Goal: Transaction & Acquisition: Purchase product/service

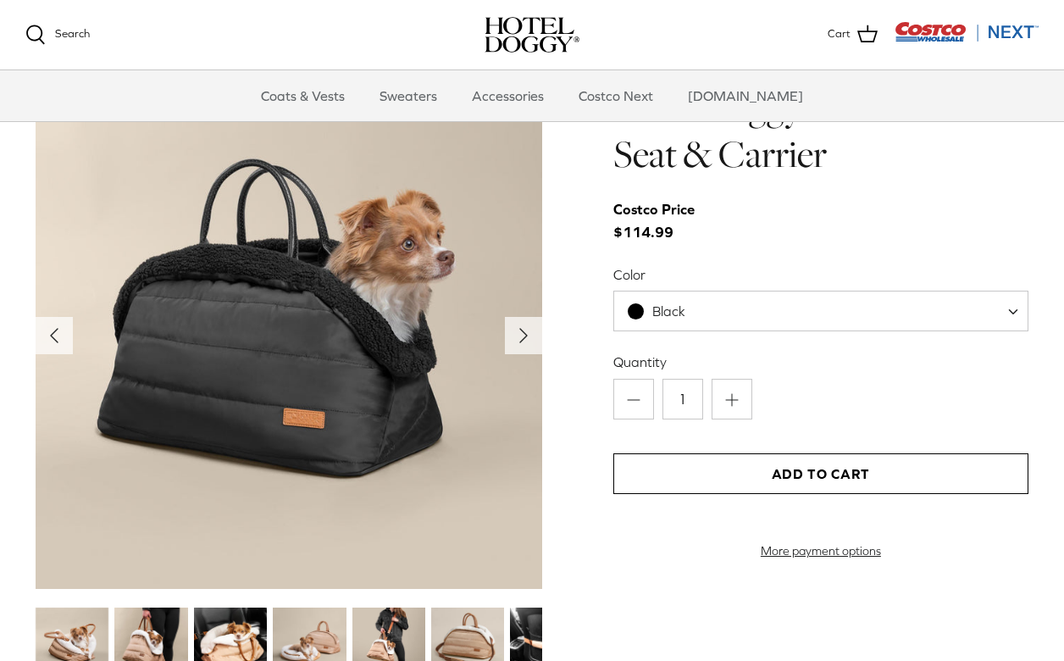
scroll to position [1679, 0]
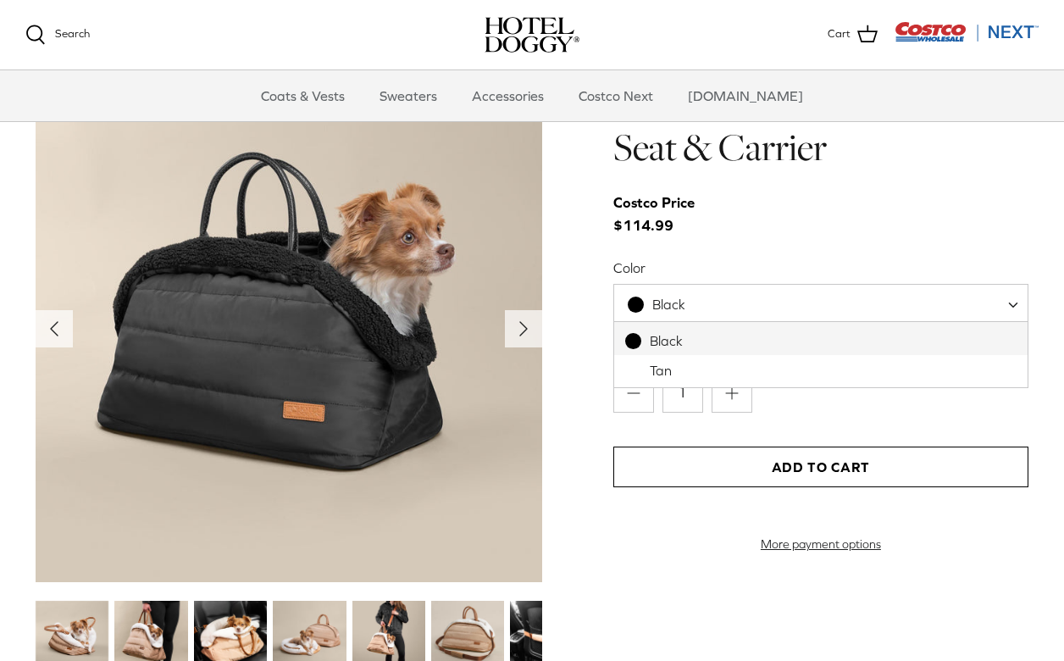
click at [670, 301] on span "Black" at bounding box center [668, 304] width 33 height 15
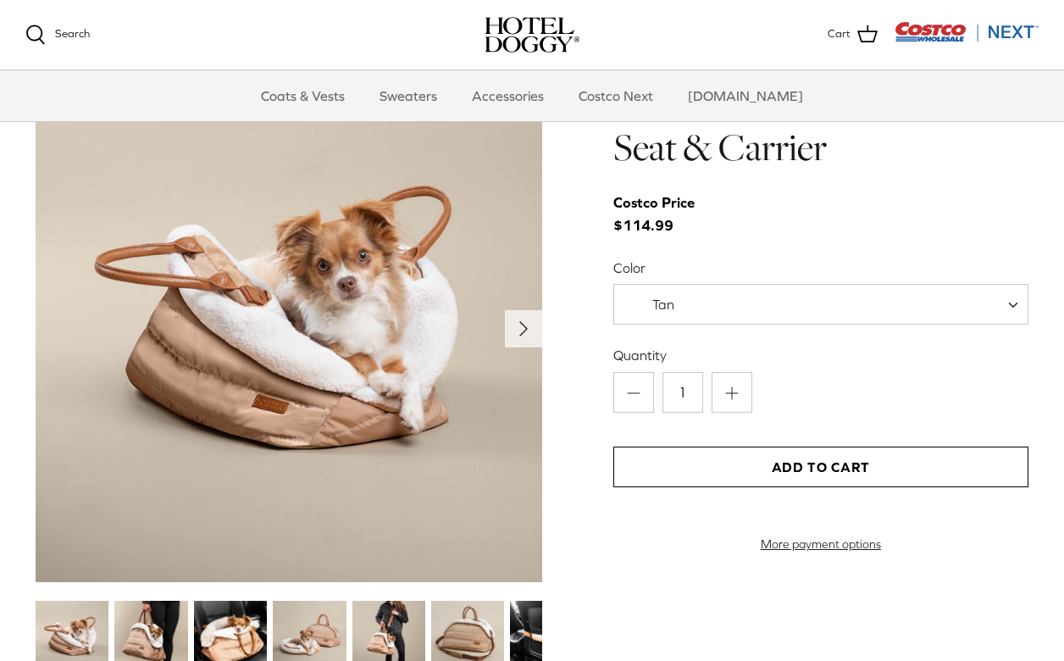
click at [658, 301] on span "Tan" at bounding box center [663, 304] width 22 height 15
select select "Black"
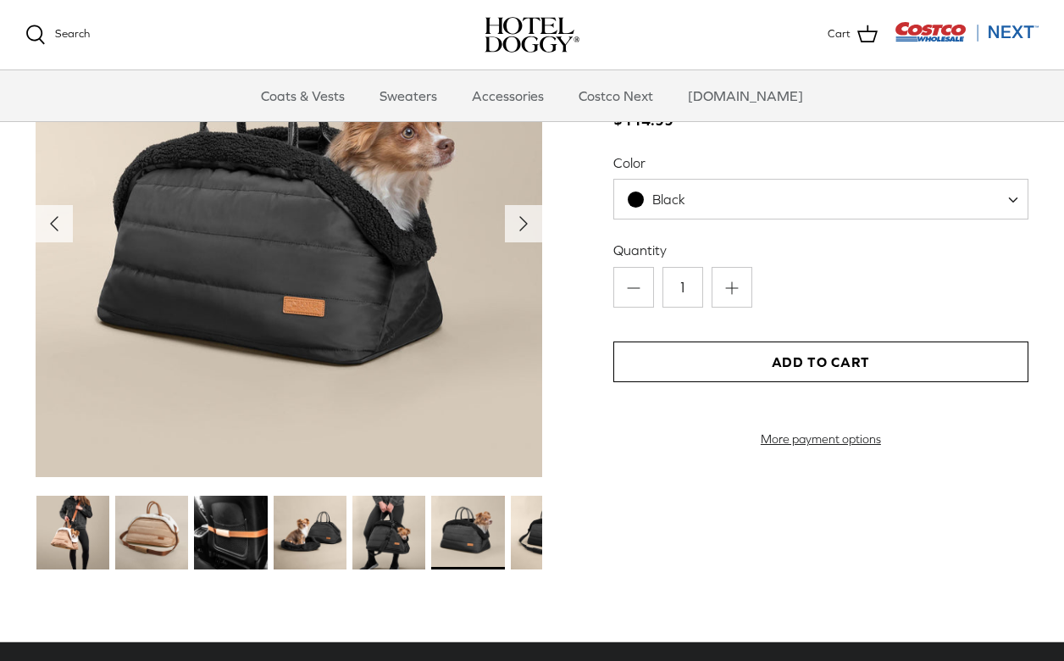
scroll to position [1813, 0]
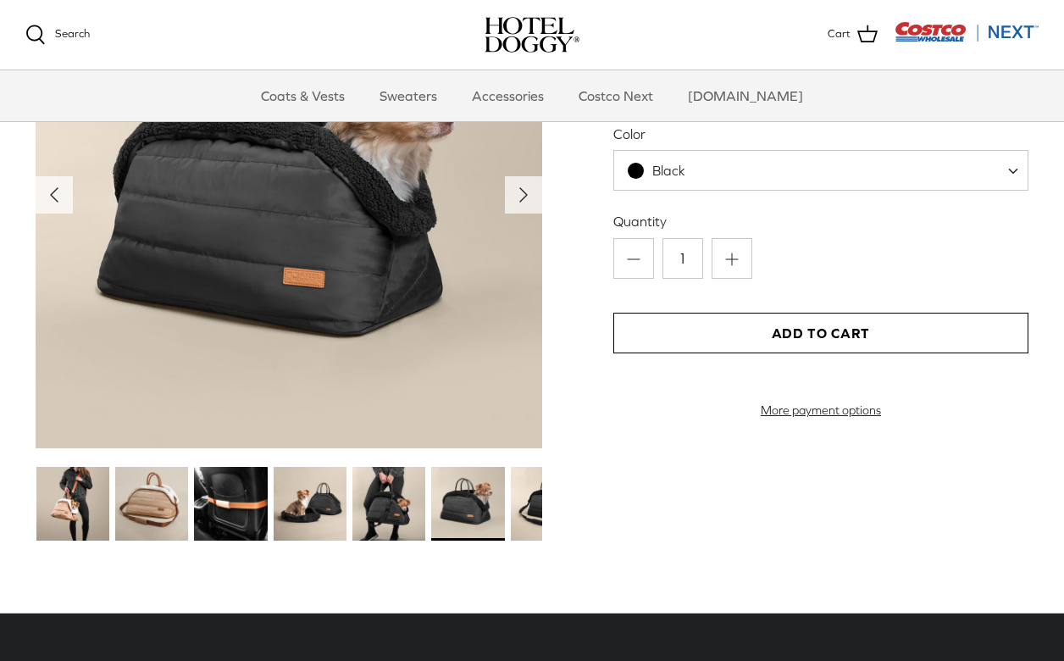
click at [144, 493] on img at bounding box center [151, 503] width 73 height 73
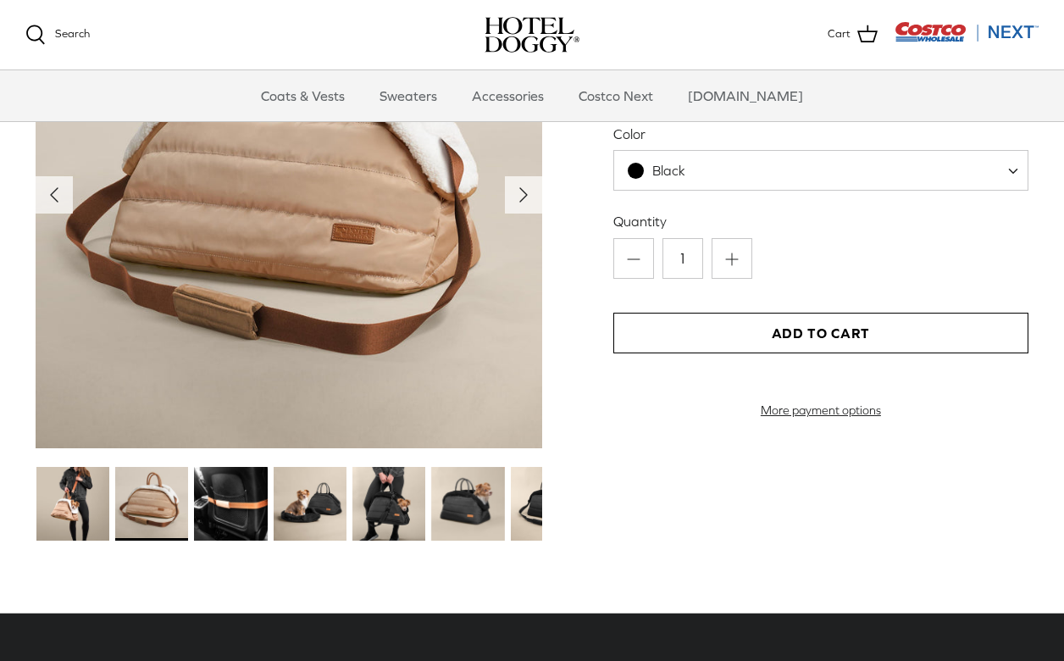
click at [234, 503] on img at bounding box center [230, 503] width 73 height 73
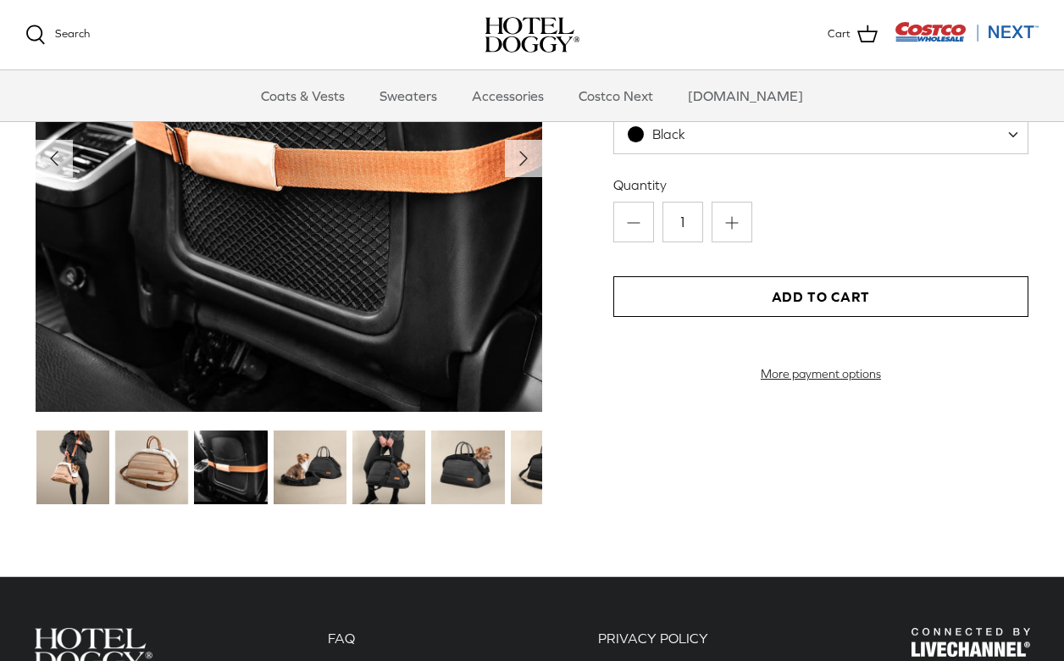
scroll to position [1849, 0]
click at [308, 476] on img at bounding box center [310, 466] width 73 height 73
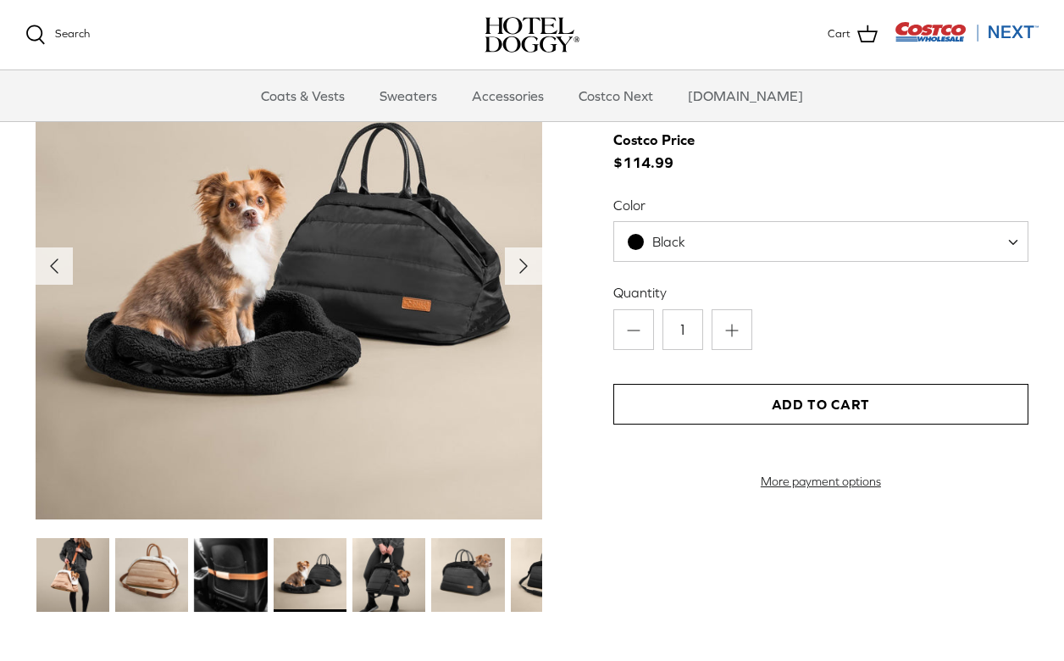
scroll to position [1741, 0]
click at [324, 581] on img at bounding box center [310, 574] width 73 height 73
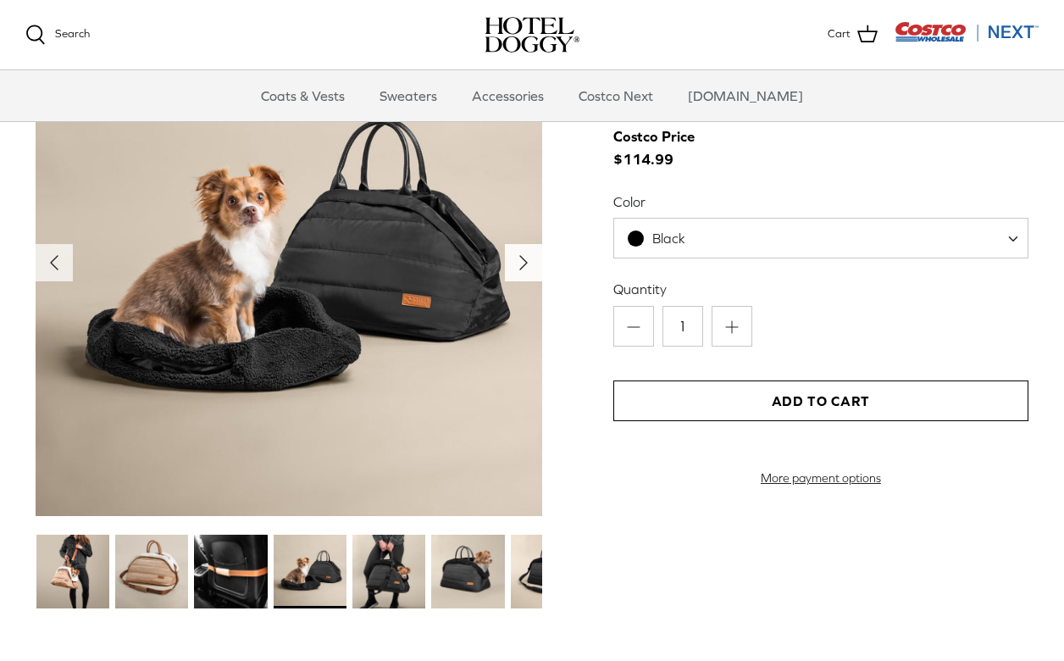
click at [527, 255] on icon "Right" at bounding box center [523, 262] width 27 height 27
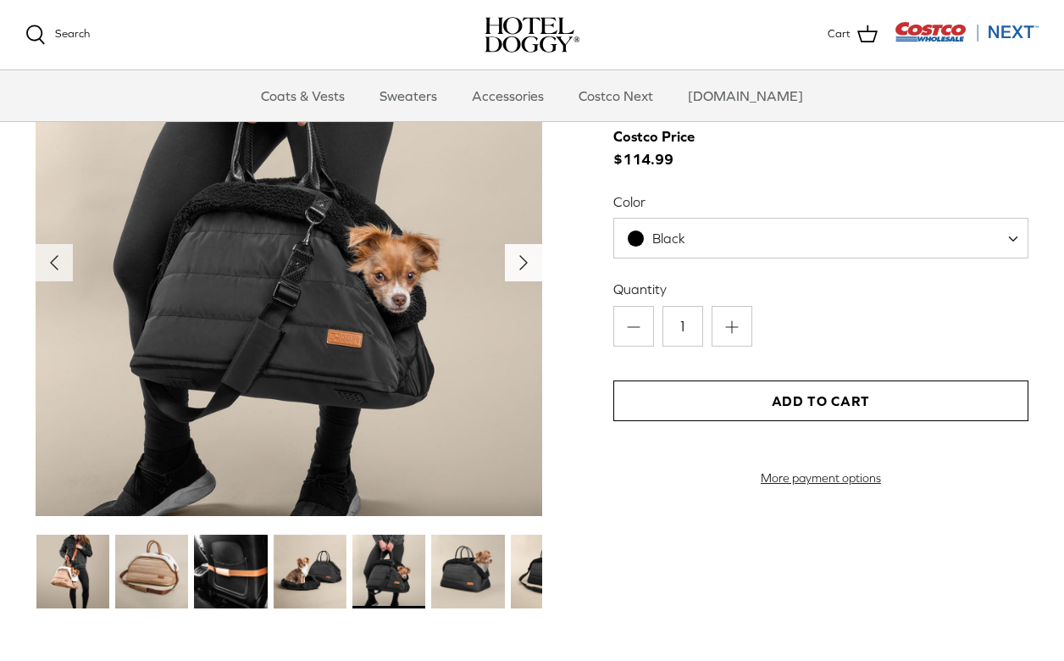
click at [523, 258] on polyline "Next" at bounding box center [523, 263] width 7 height 14
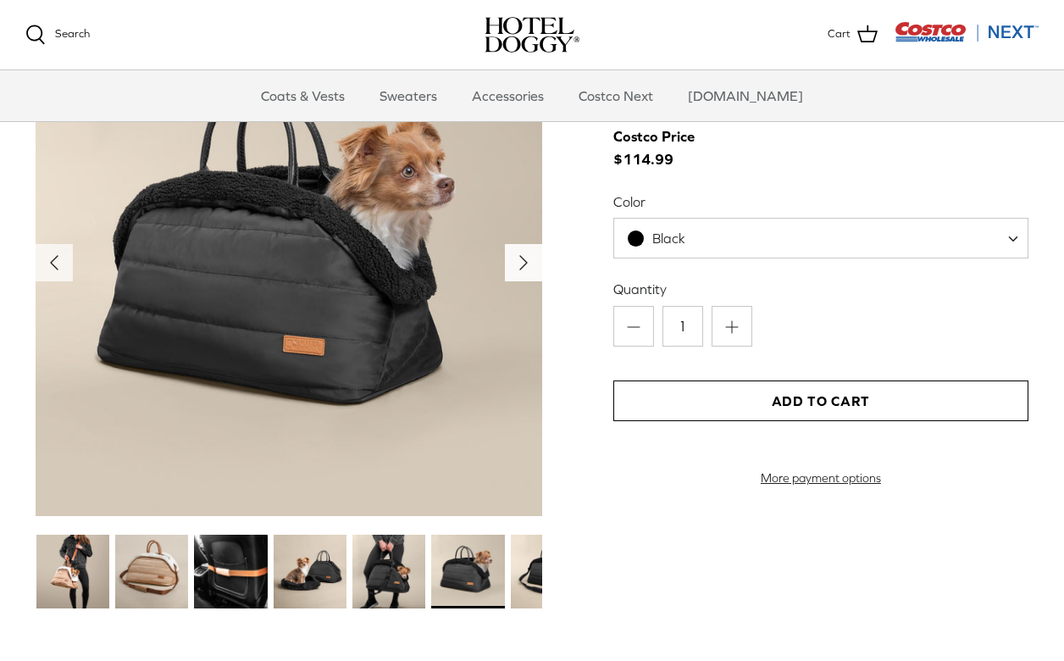
click at [532, 264] on icon "Right" at bounding box center [523, 262] width 27 height 27
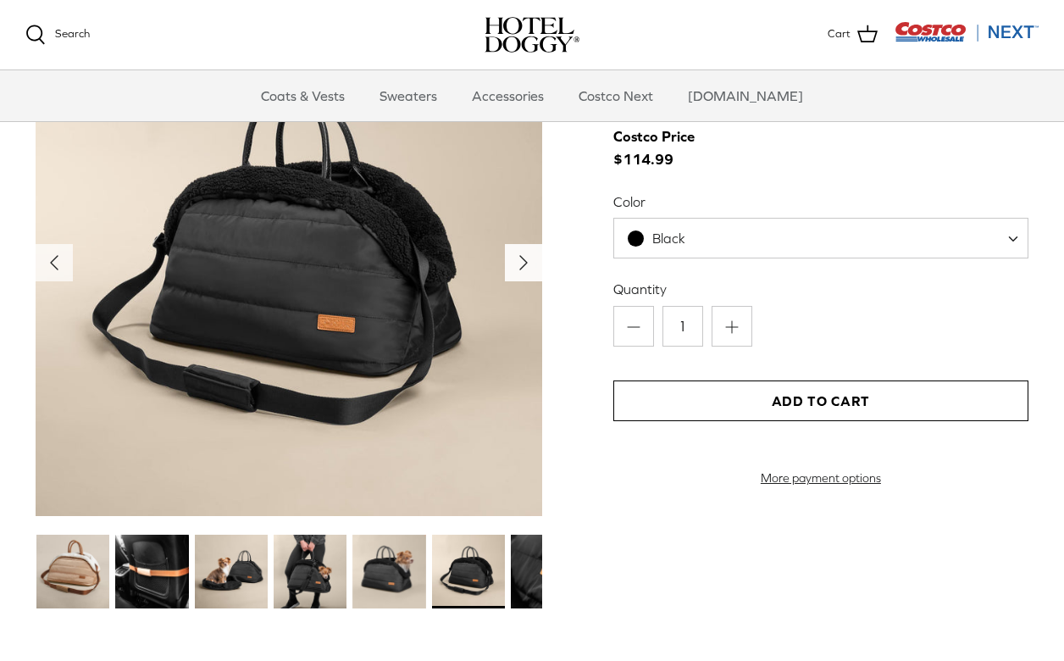
click at [532, 264] on icon "Right" at bounding box center [523, 262] width 27 height 27
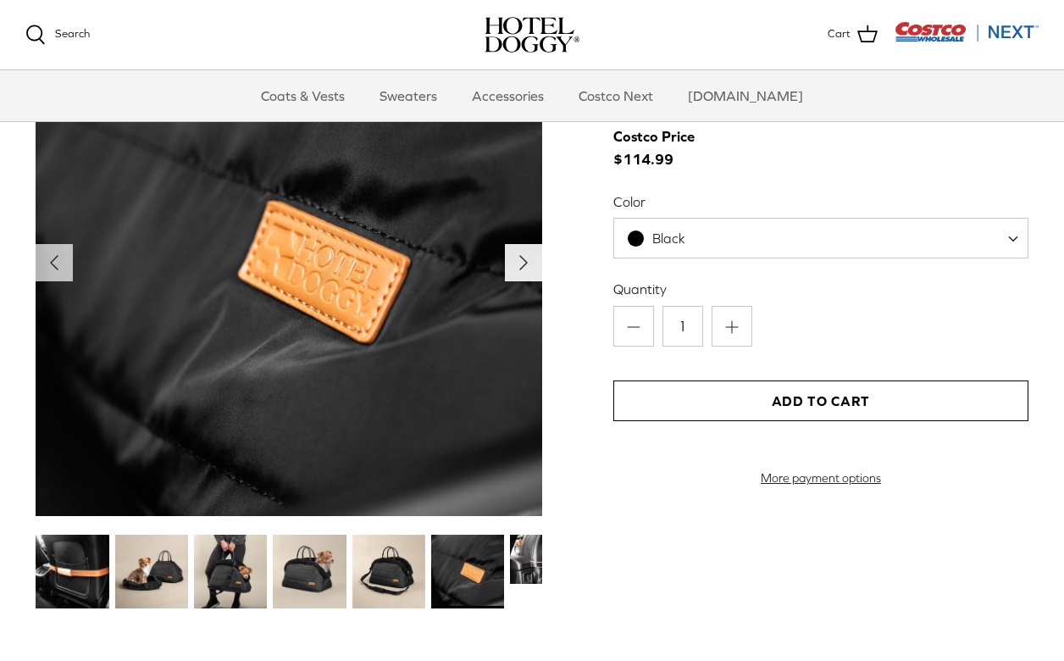
click at [531, 262] on icon "Right" at bounding box center [523, 262] width 27 height 27
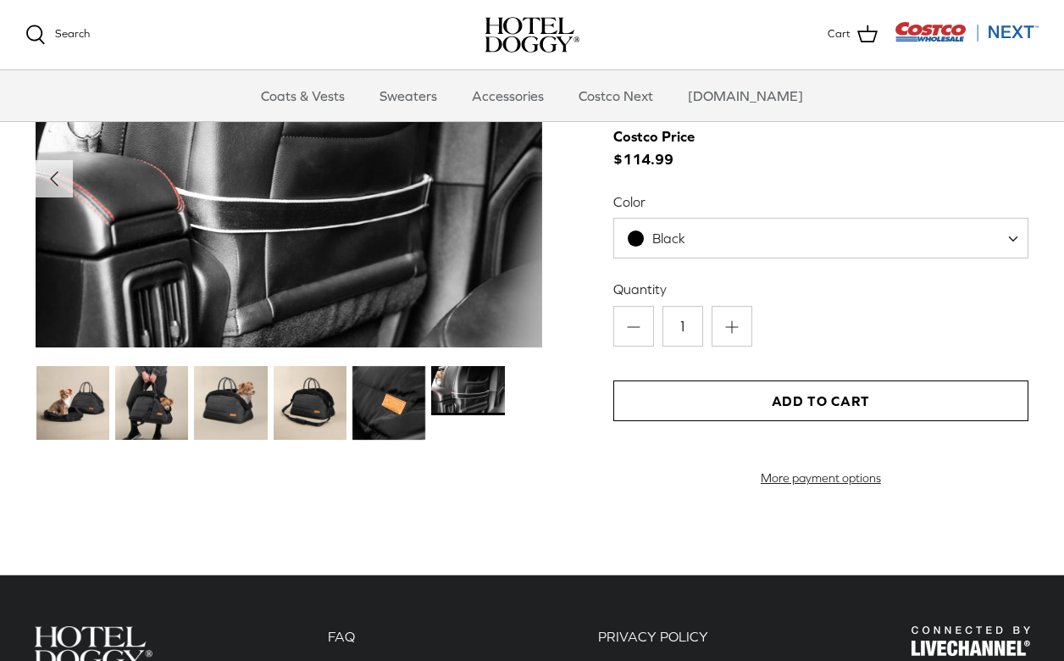
click at [531, 262] on img at bounding box center [289, 178] width 507 height 338
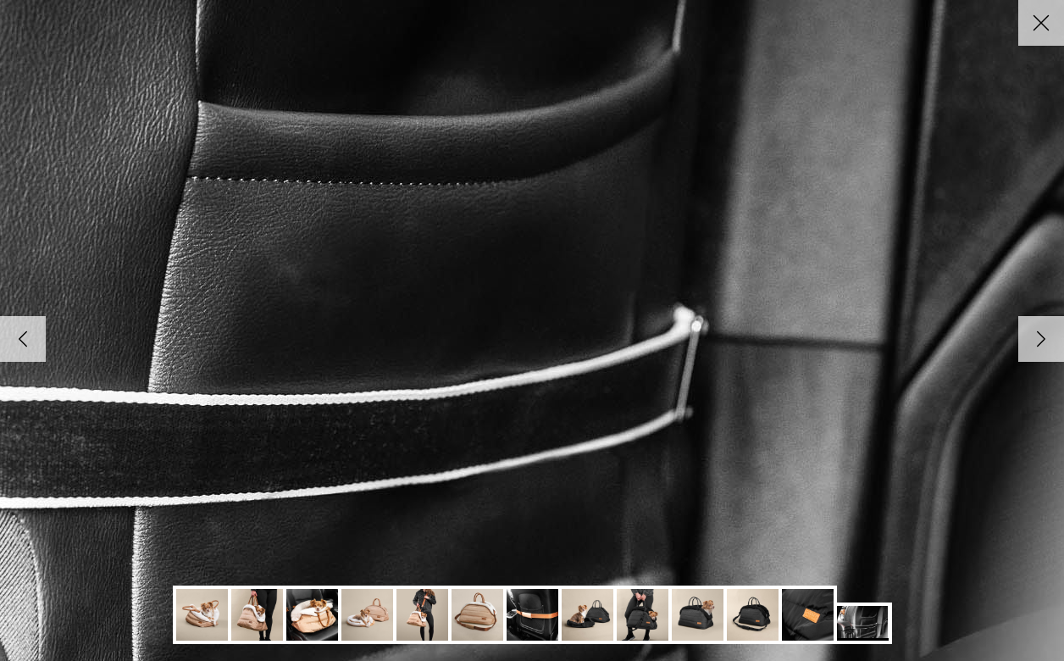
click at [1038, 342] on polyline at bounding box center [1042, 339] width 8 height 14
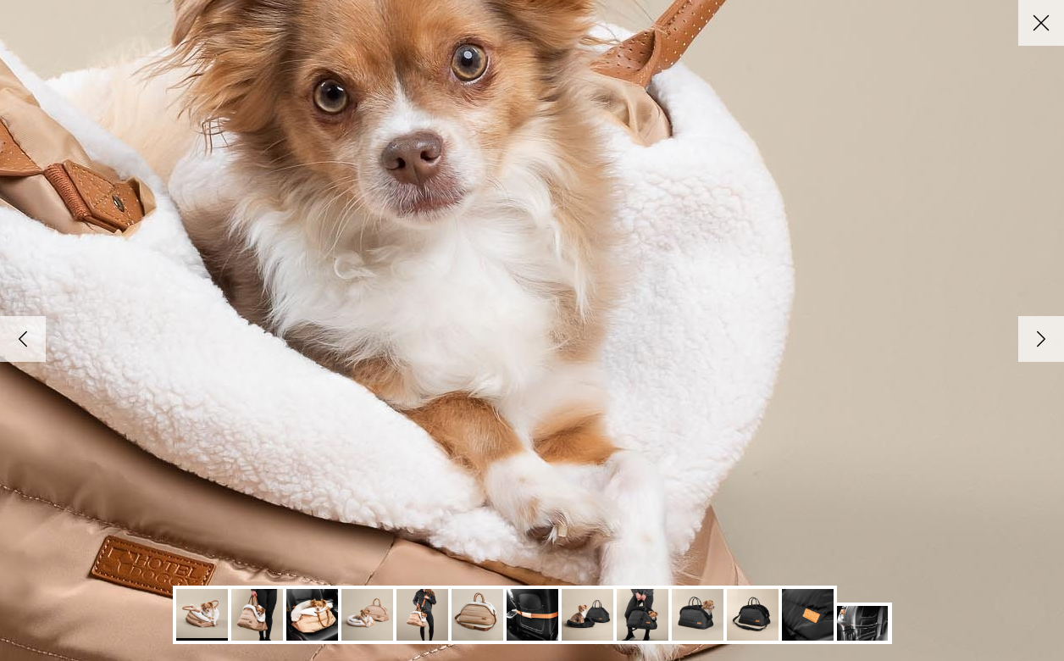
click at [1035, 342] on icon "Right" at bounding box center [1041, 339] width 29 height 29
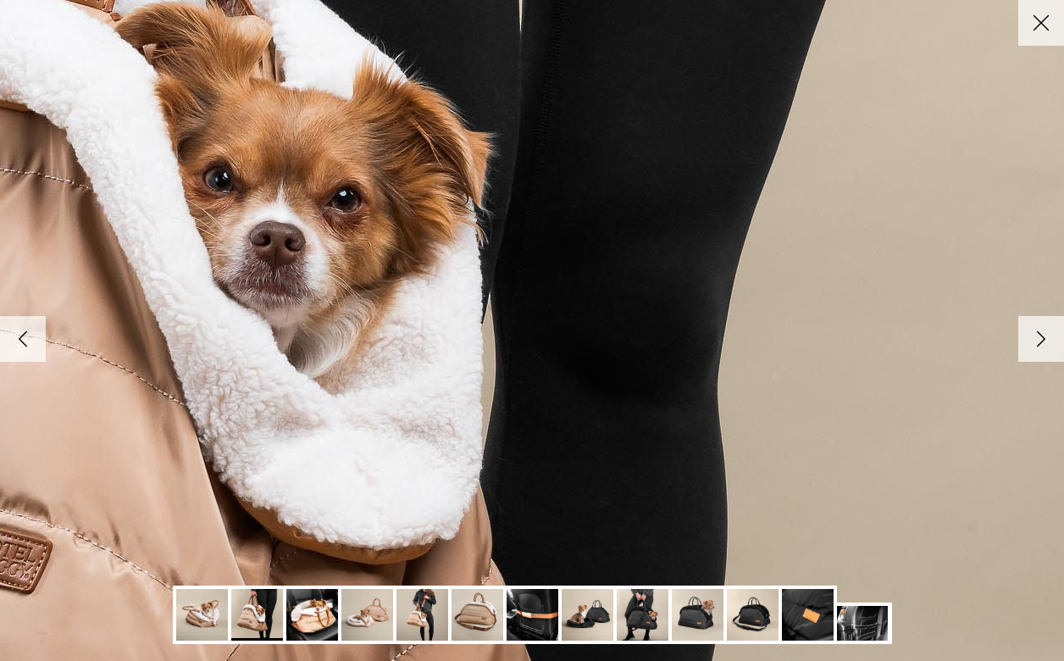
click at [1035, 342] on icon "Right" at bounding box center [1041, 339] width 29 height 29
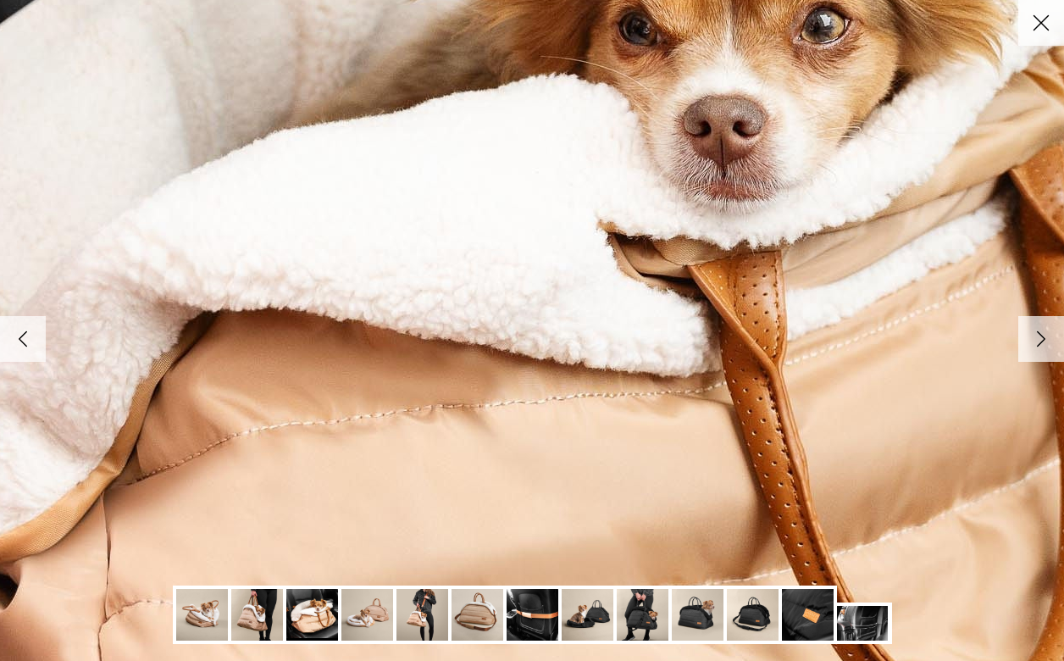
click at [1035, 342] on icon "Right" at bounding box center [1041, 339] width 29 height 29
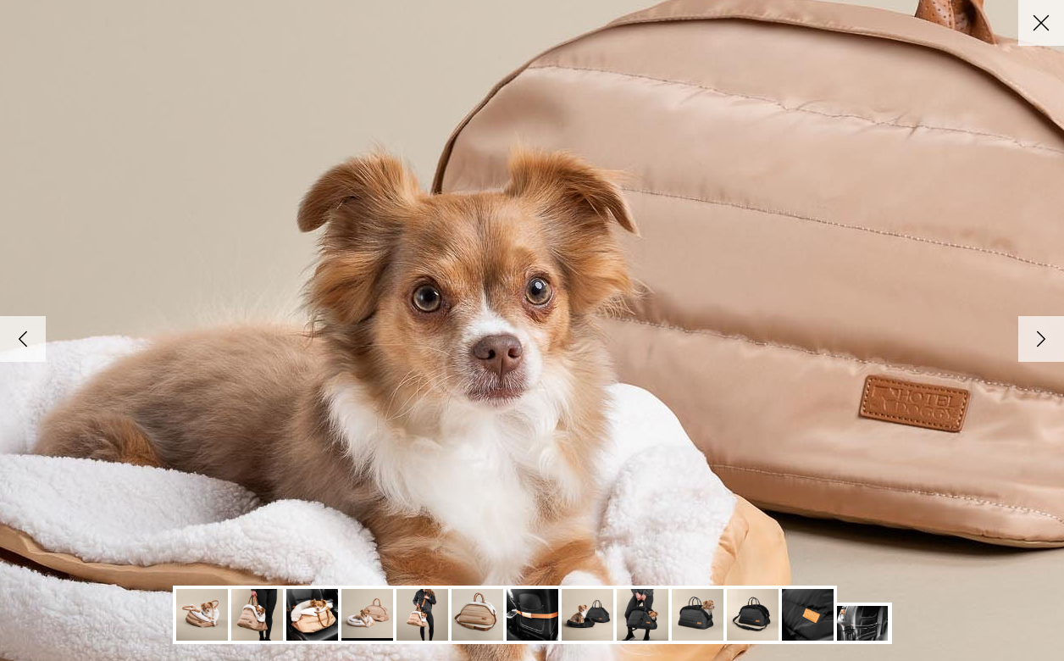
click at [1035, 342] on icon "Right" at bounding box center [1041, 339] width 29 height 29
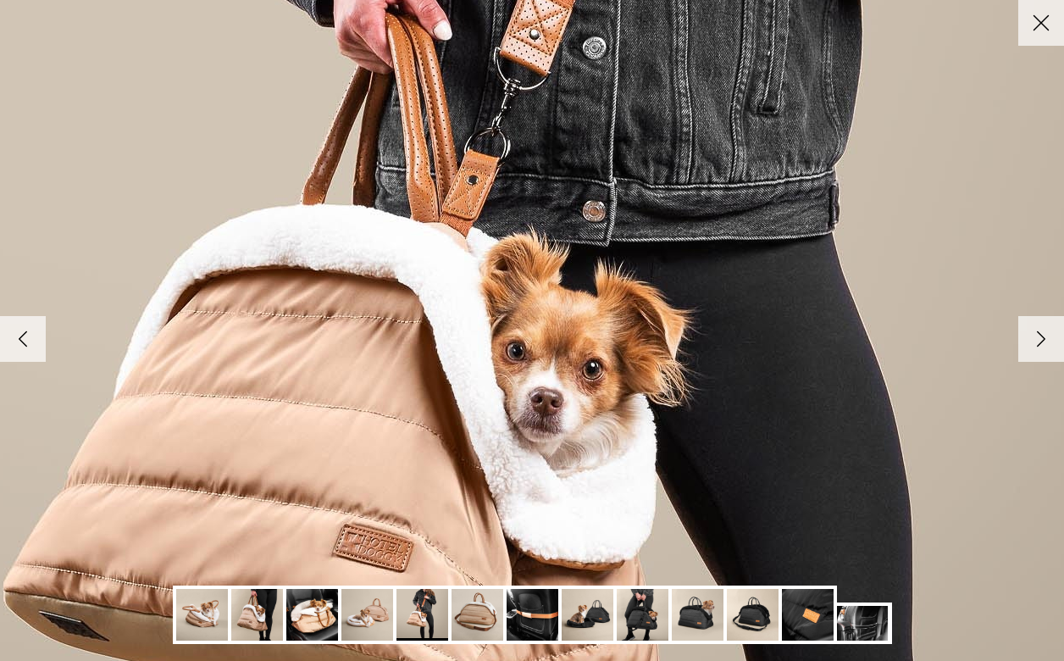
click at [1035, 342] on icon "Right" at bounding box center [1041, 339] width 29 height 29
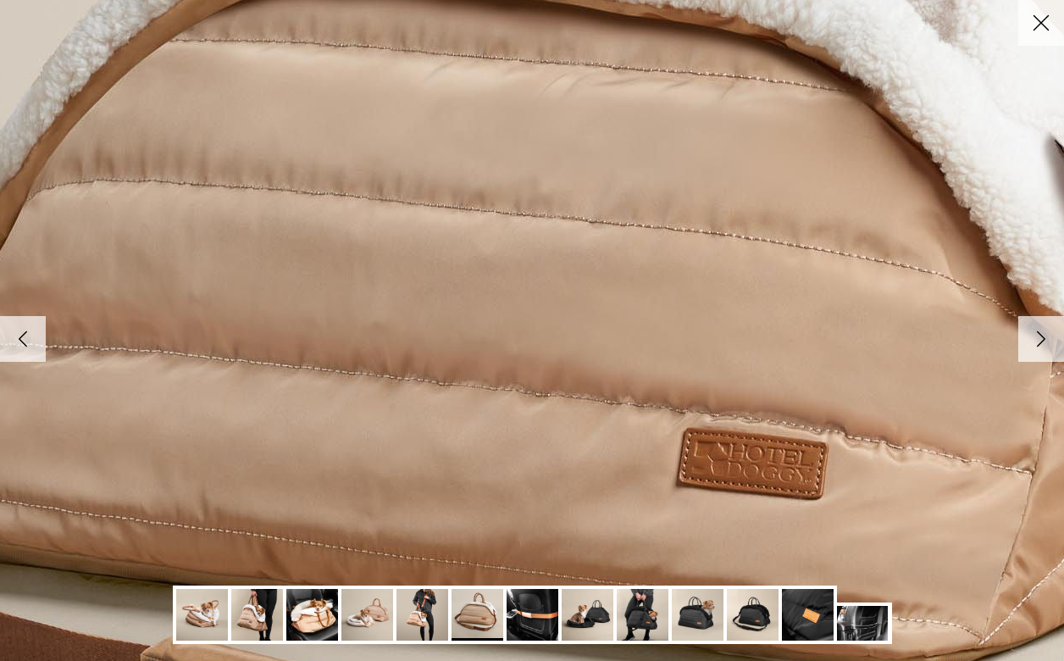
click at [1035, 342] on icon "Right" at bounding box center [1041, 339] width 29 height 29
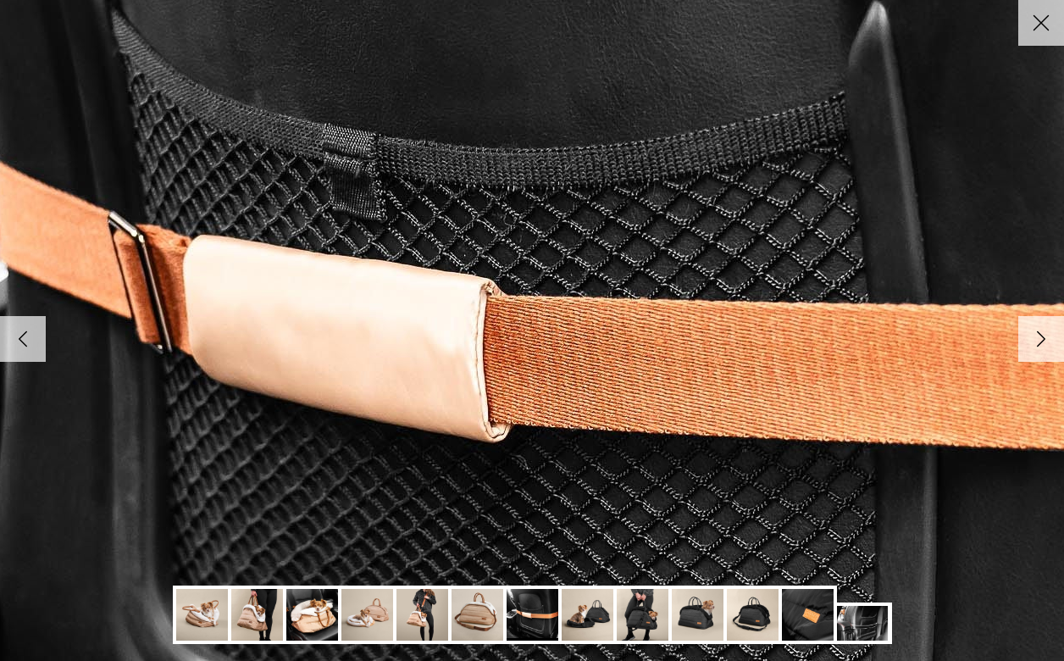
click at [1035, 342] on icon "Right" at bounding box center [1041, 339] width 29 height 29
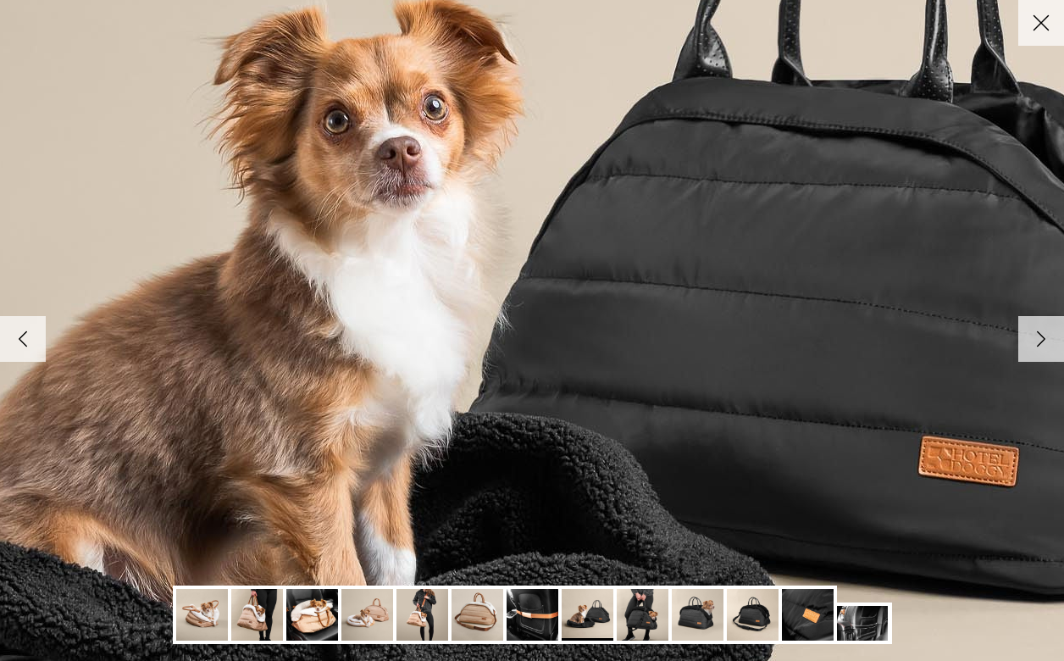
click at [1035, 342] on icon "Right" at bounding box center [1041, 339] width 29 height 29
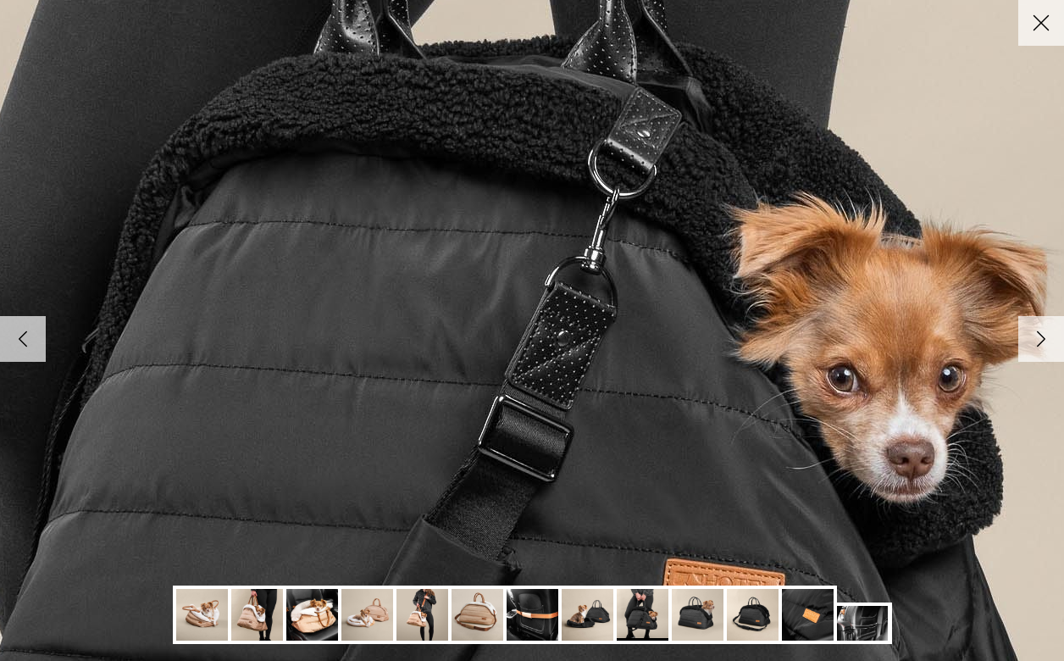
click at [1035, 342] on icon "Right" at bounding box center [1041, 339] width 29 height 29
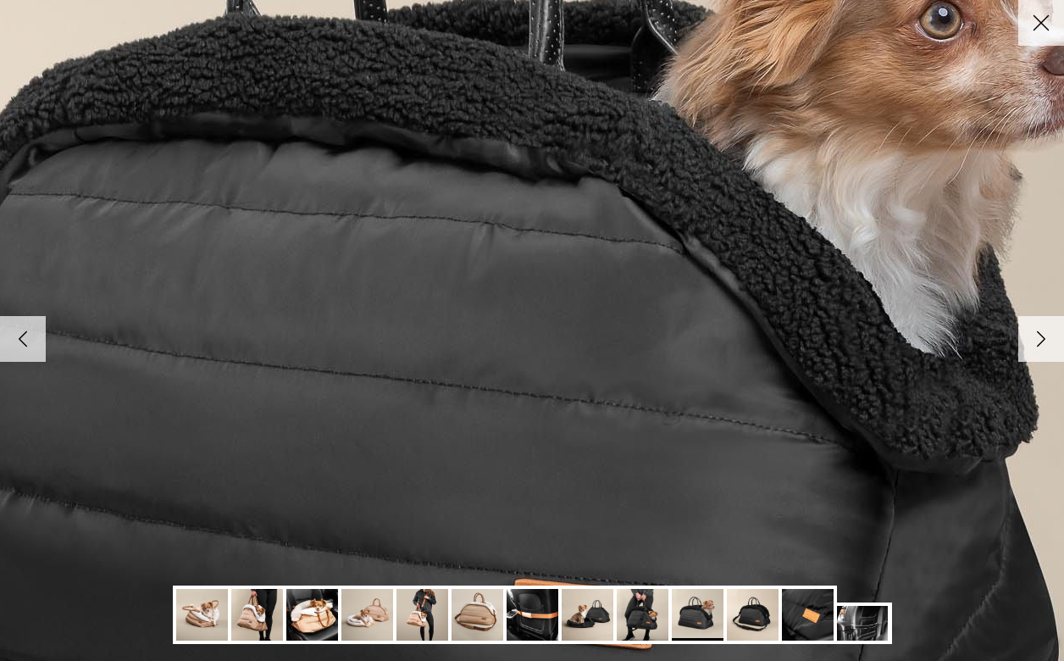
click at [1035, 342] on icon "Right" at bounding box center [1041, 339] width 29 height 29
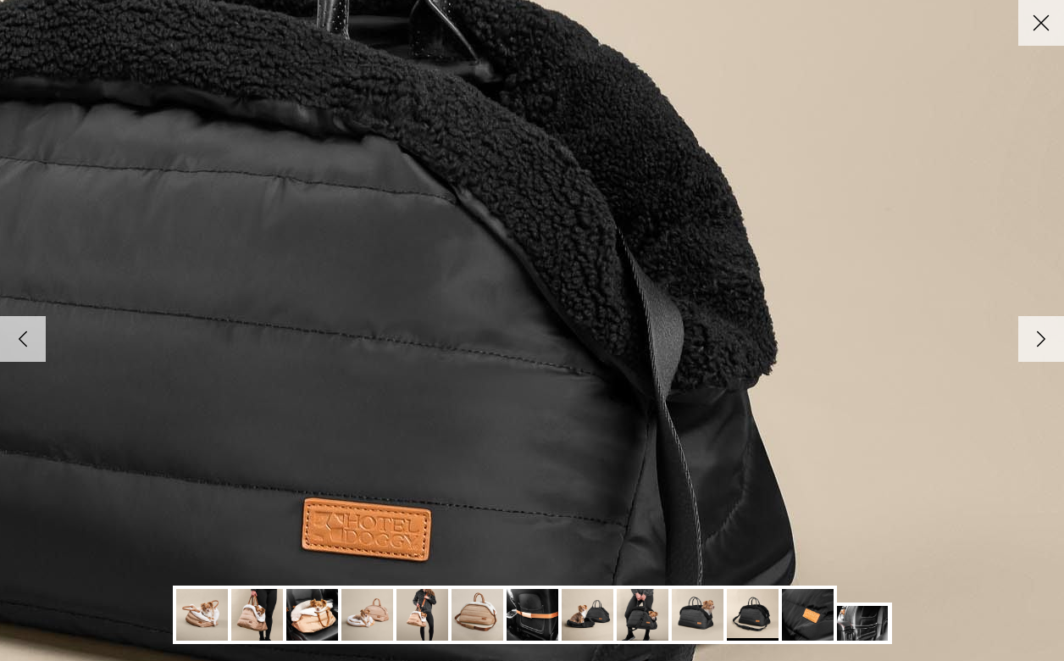
click at [1052, 336] on icon "Right" at bounding box center [1041, 339] width 29 height 29
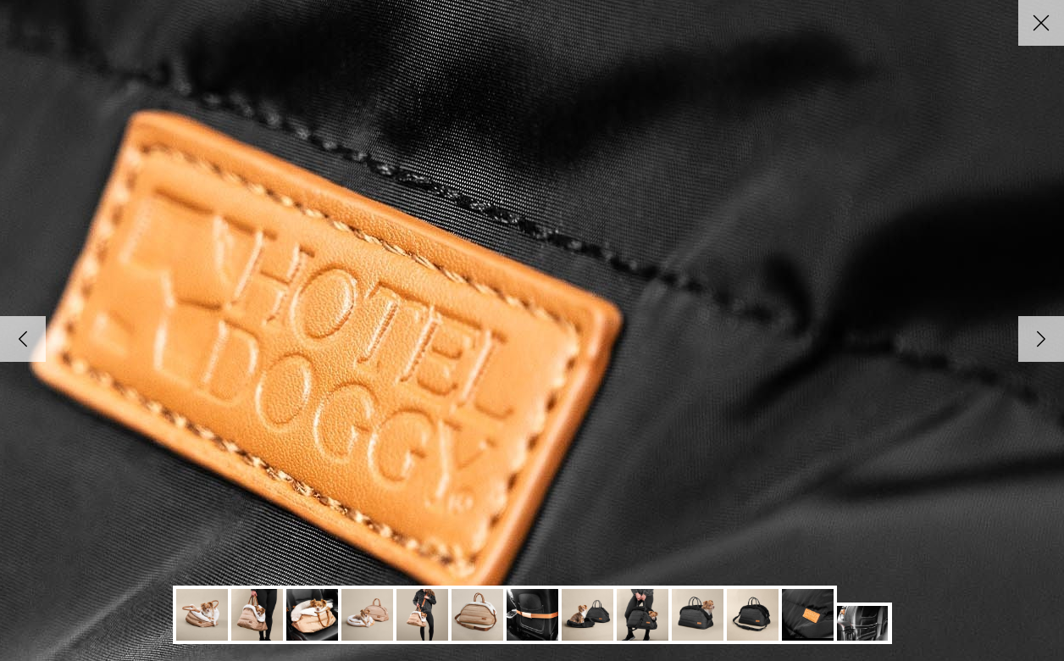
click at [1051, 335] on icon "Right" at bounding box center [1041, 339] width 29 height 29
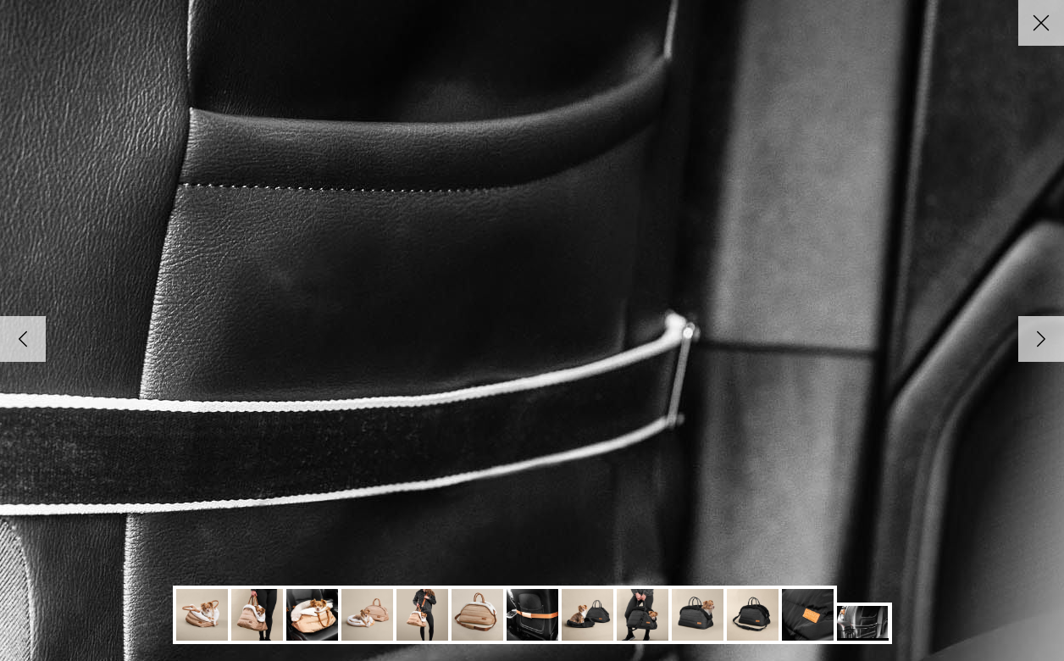
click at [1051, 334] on icon "Right" at bounding box center [1041, 339] width 29 height 29
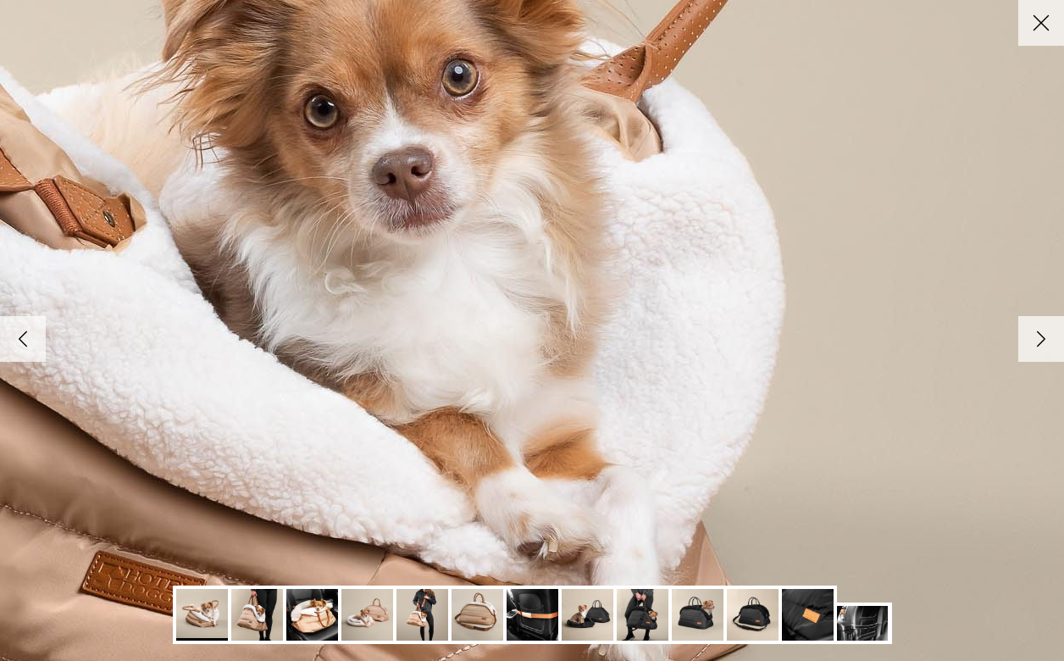
click at [1051, 333] on icon "Right" at bounding box center [1041, 339] width 29 height 29
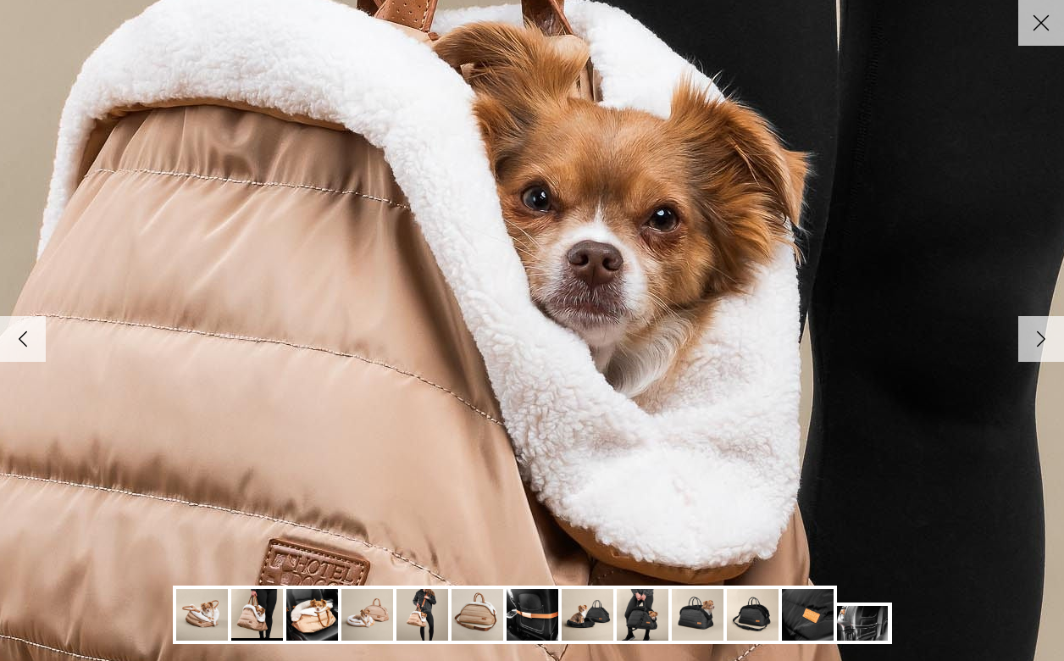
click at [1051, 332] on icon "Right" at bounding box center [1041, 339] width 29 height 29
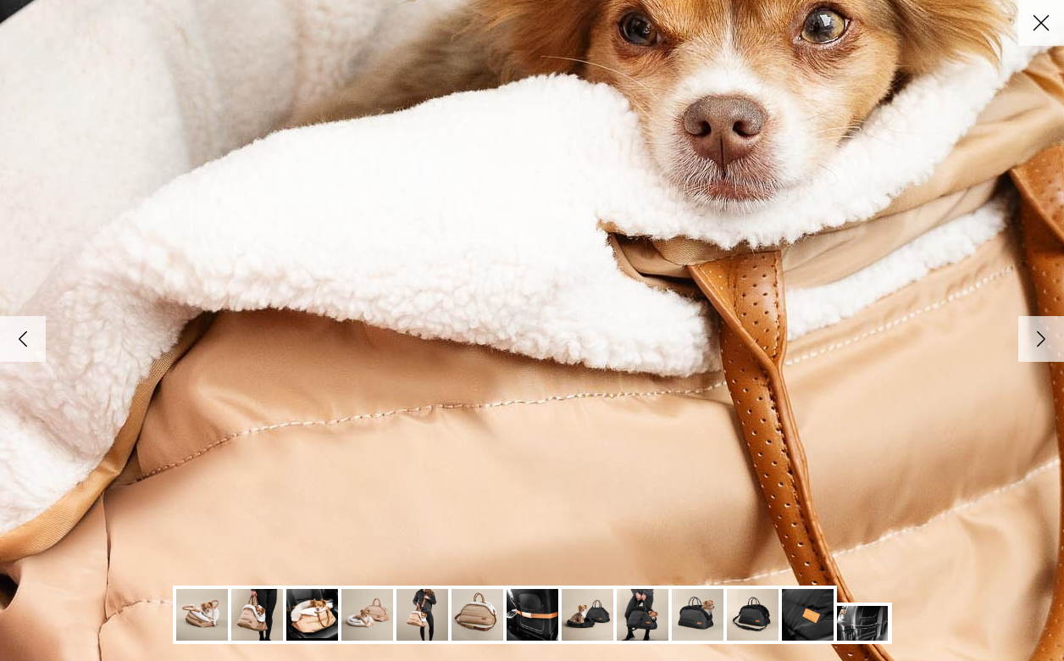
click at [1051, 332] on icon "Right" at bounding box center [1041, 339] width 29 height 29
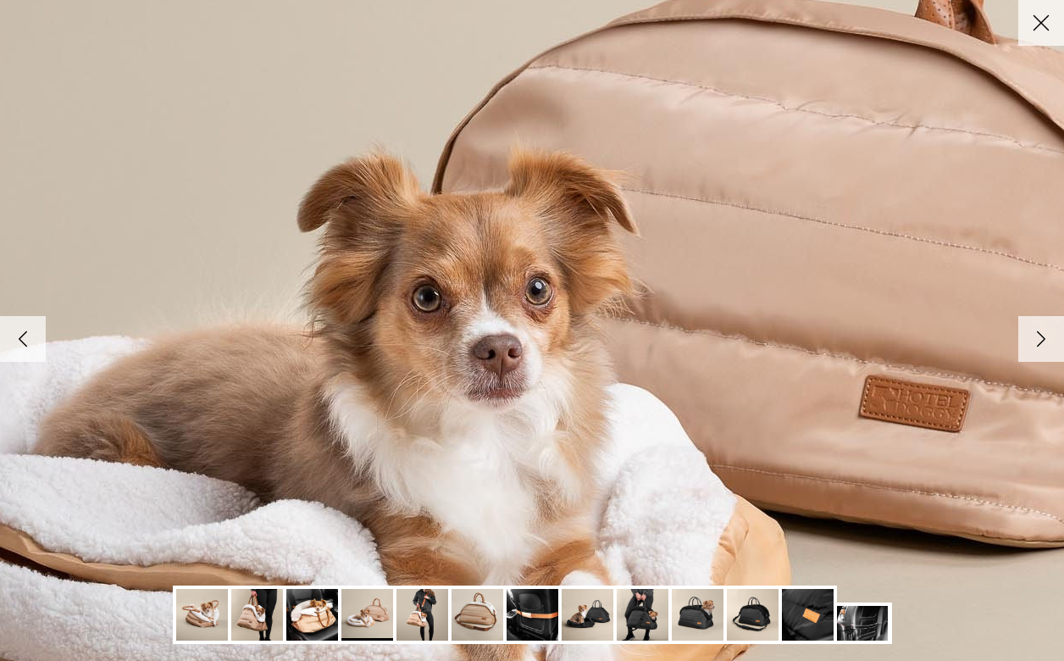
click at [1051, 332] on icon "Right" at bounding box center [1041, 339] width 29 height 29
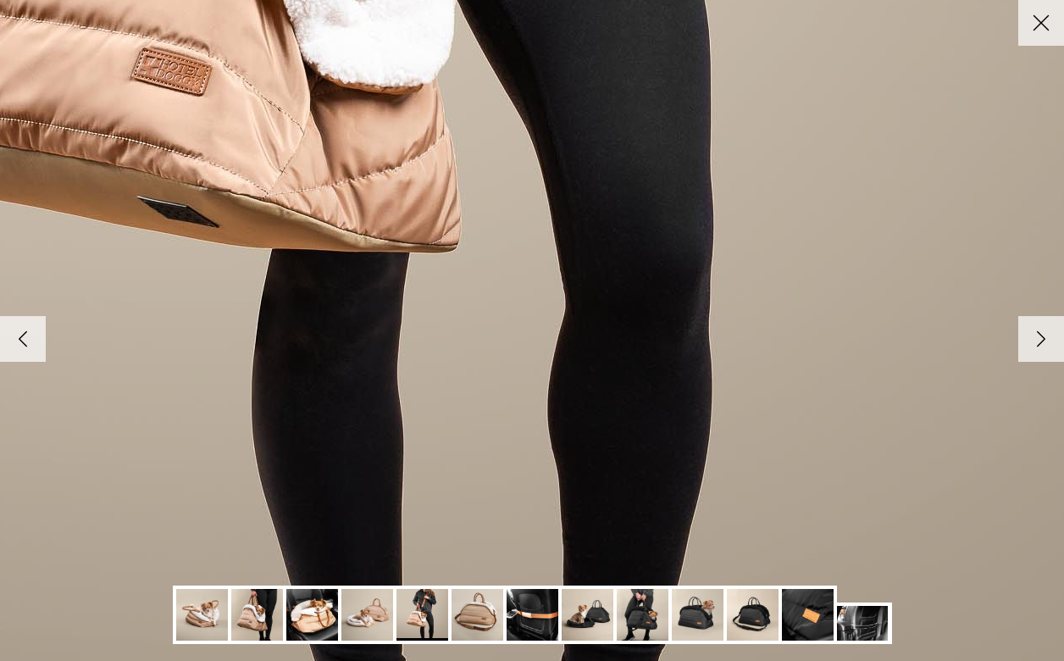
click at [852, 624] on img at bounding box center [863, 623] width 52 height 35
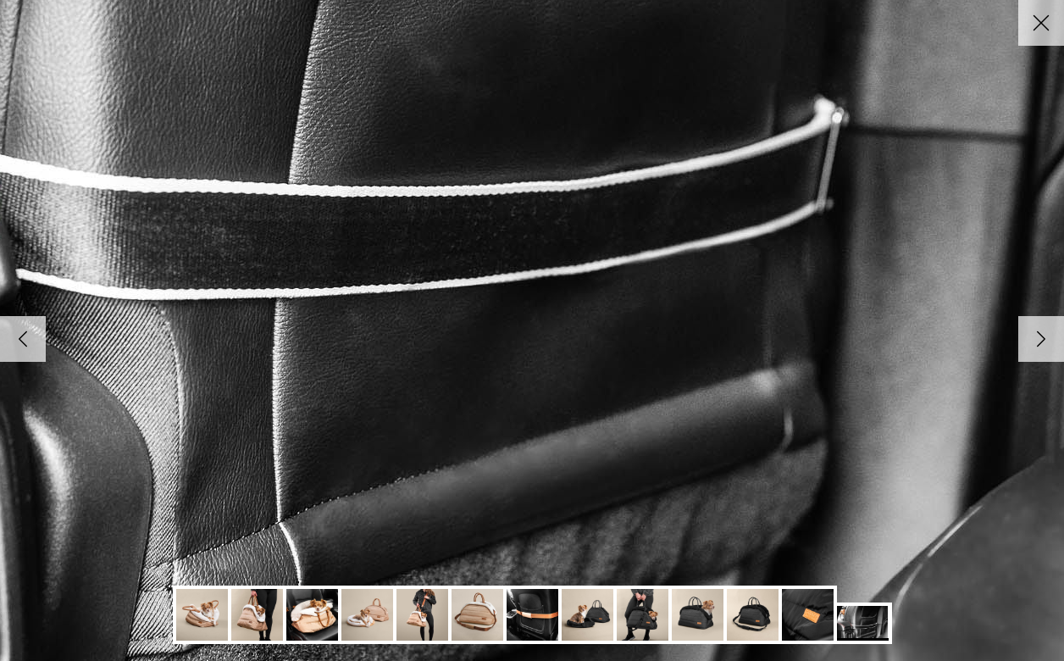
click at [814, 619] on img at bounding box center [808, 615] width 52 height 52
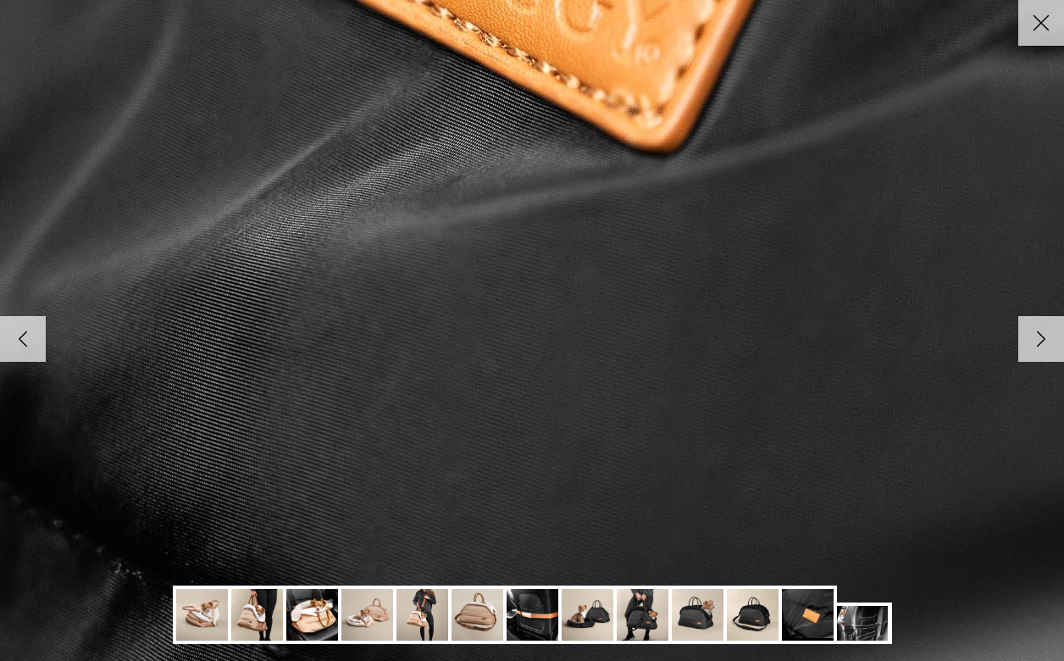
click at [753, 611] on img at bounding box center [753, 615] width 52 height 52
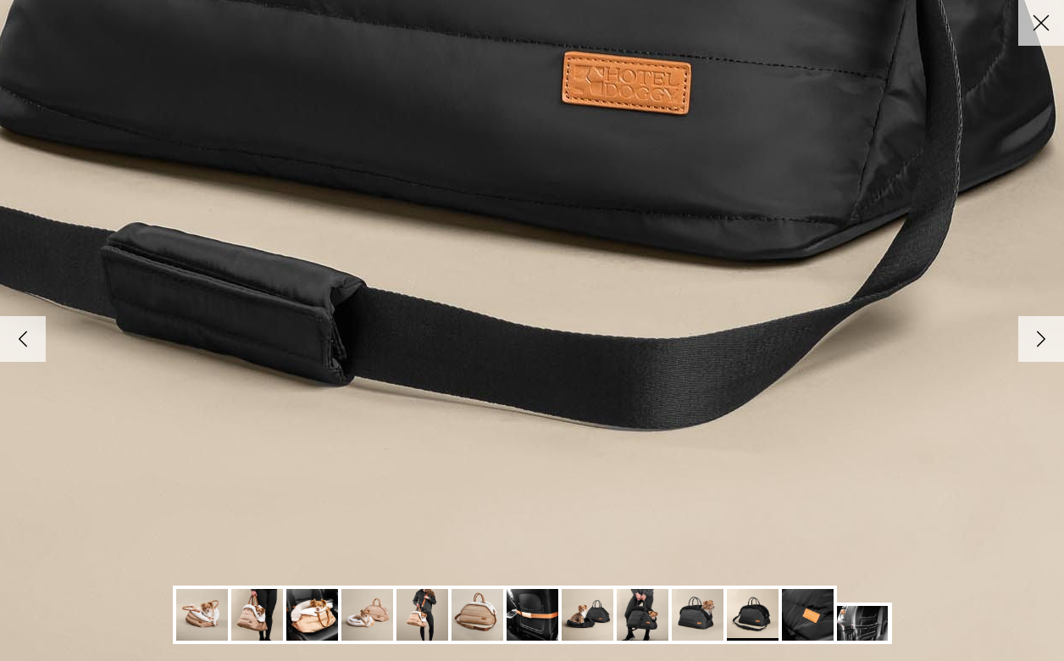
click at [640, 611] on img at bounding box center [643, 615] width 52 height 52
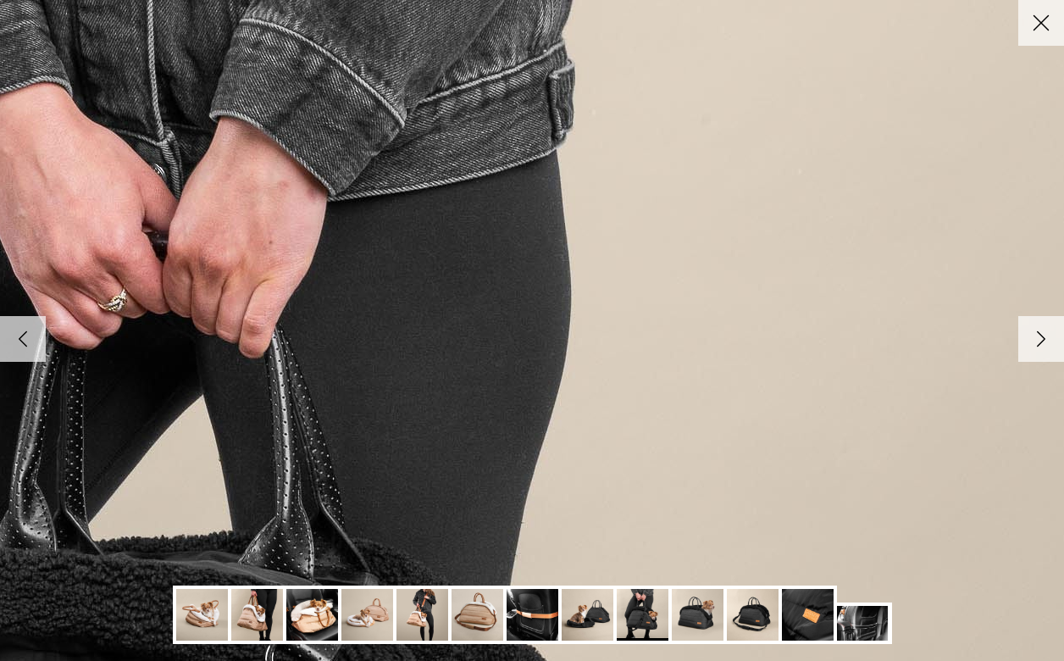
click at [1045, 25] on line at bounding box center [1042, 23] width 14 height 14
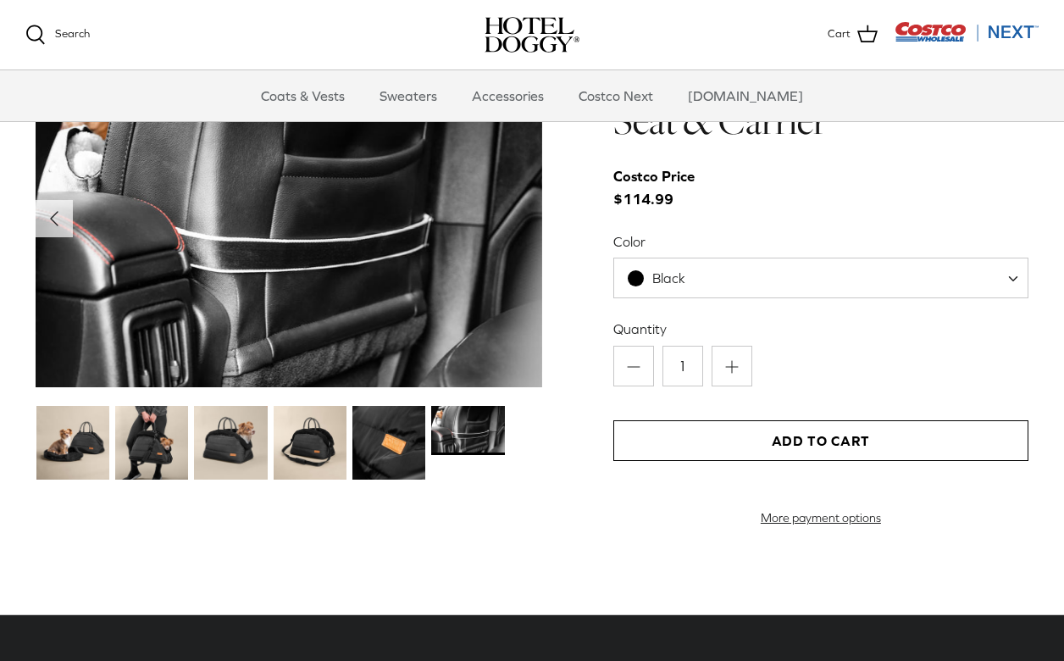
scroll to position [1691, 0]
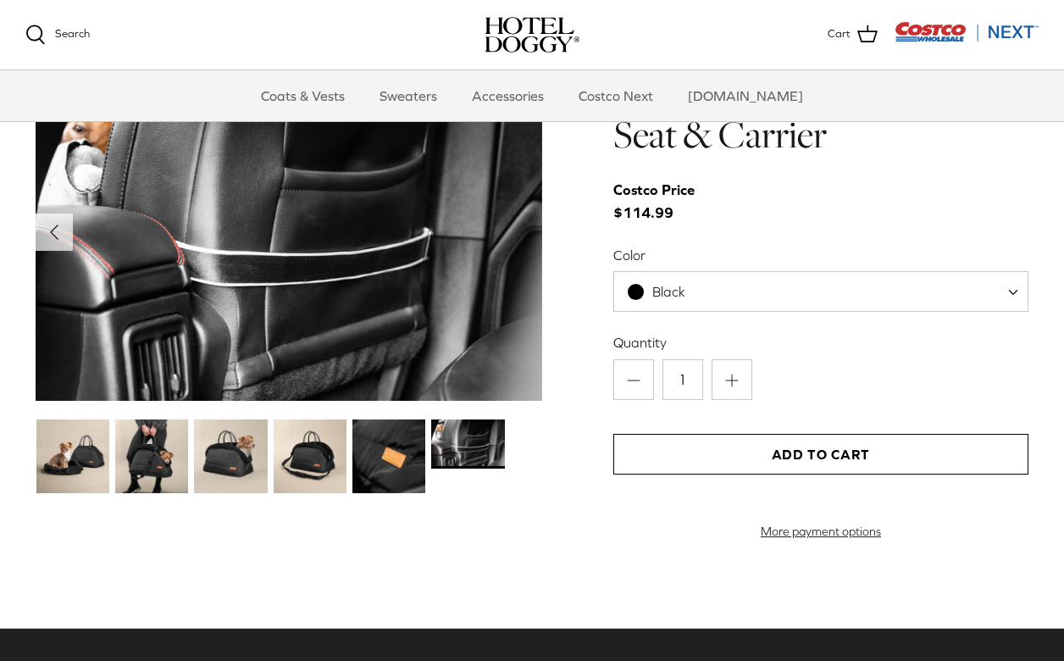
click at [711, 463] on button "Add to Cart" at bounding box center [820, 454] width 415 height 41
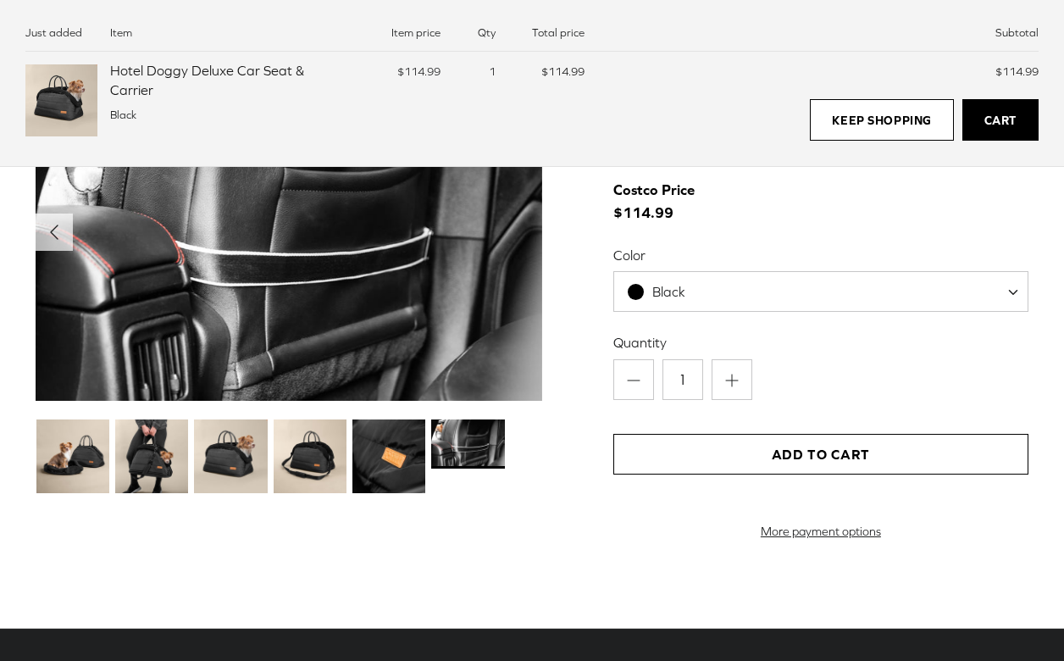
click at [574, 212] on div "Left Right" at bounding box center [532, 311] width 1064 height 497
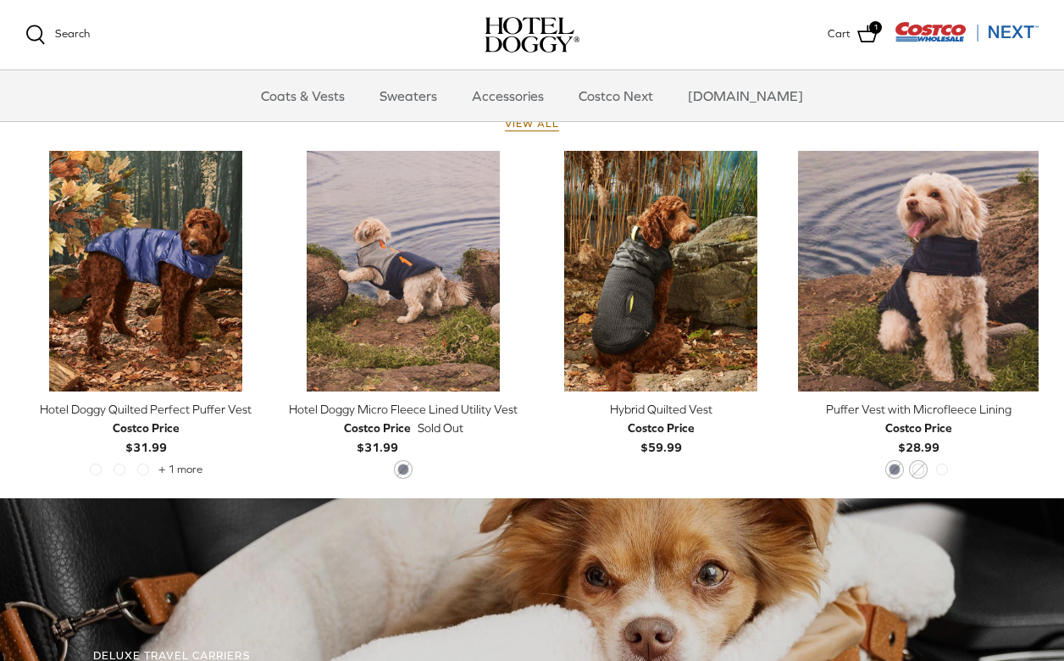
scroll to position [774, 0]
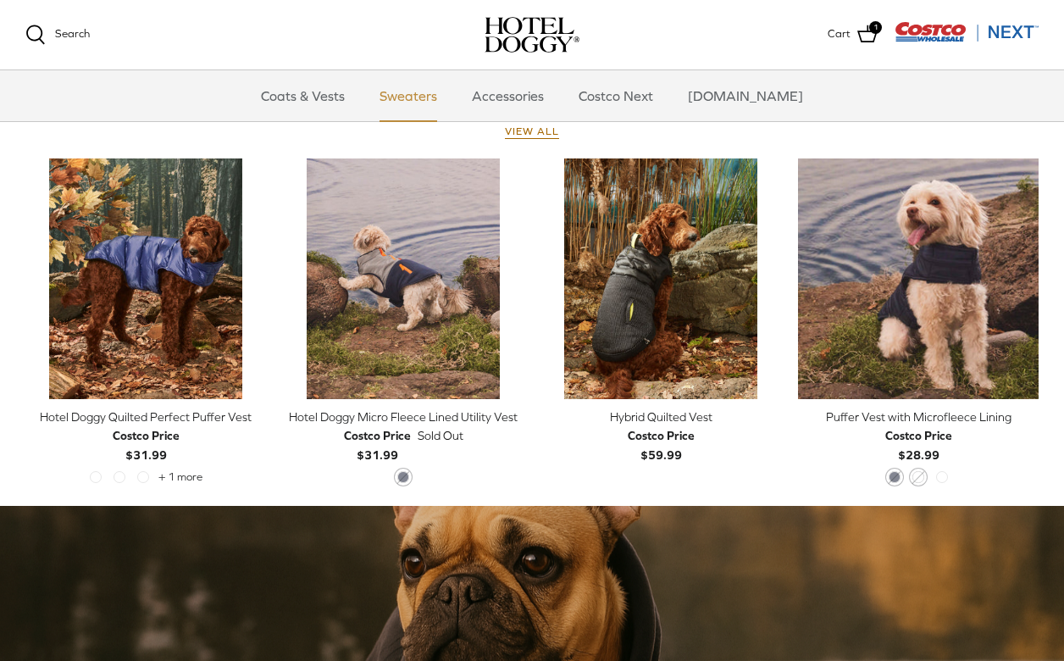
click at [452, 105] on link "Sweaters" at bounding box center [408, 95] width 88 height 51
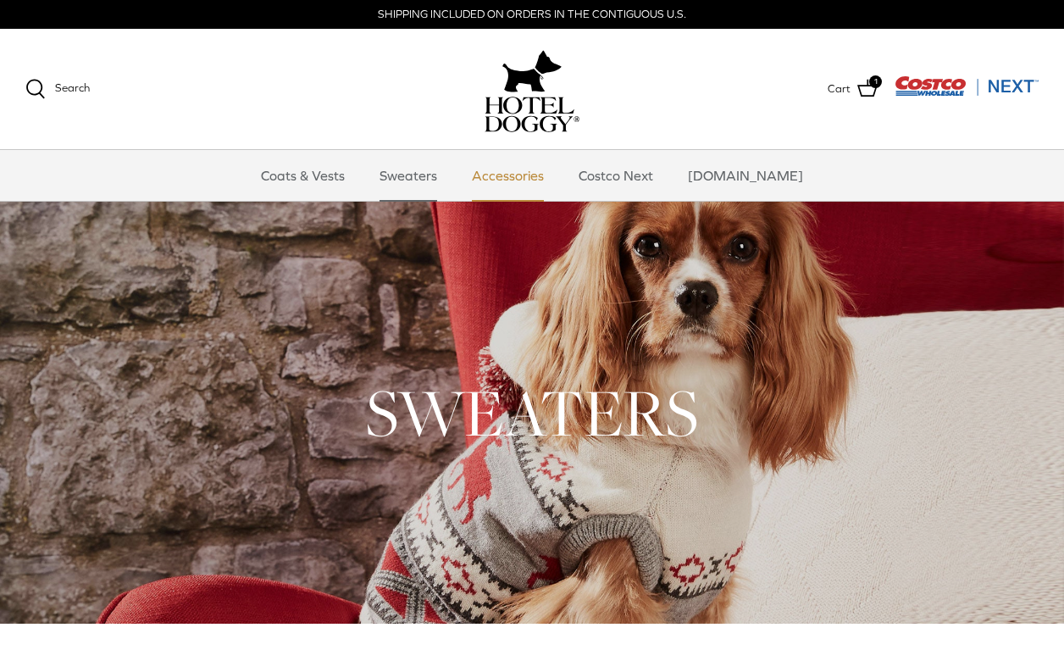
click at [525, 173] on link "Accessories" at bounding box center [508, 175] width 103 height 51
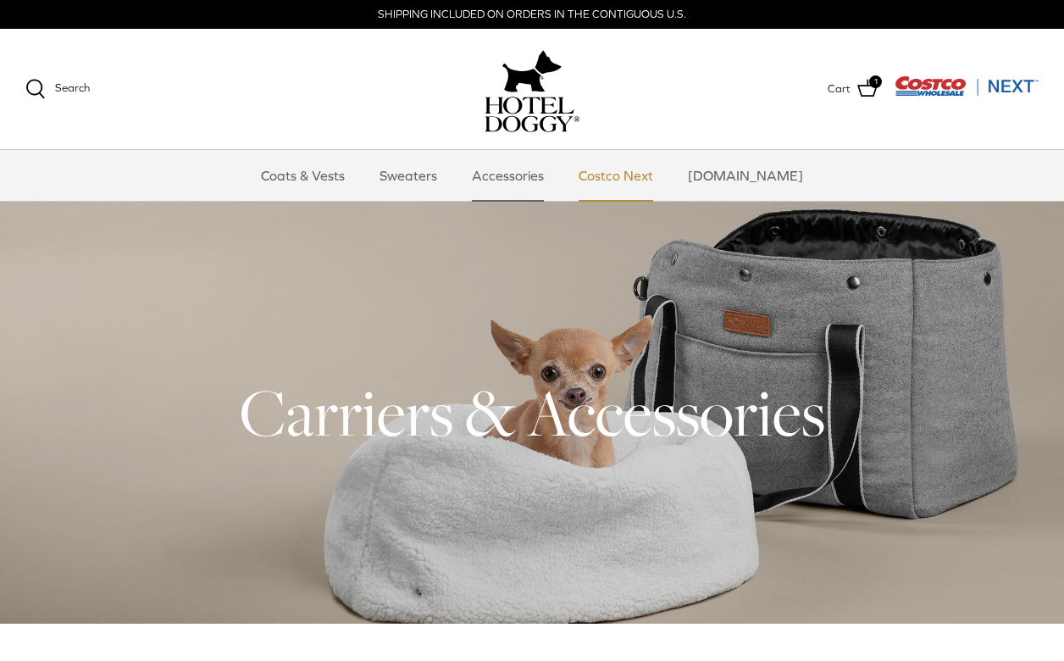
click at [640, 174] on link "Costco Next" at bounding box center [616, 175] width 105 height 51
